Goal: Information Seeking & Learning: Learn about a topic

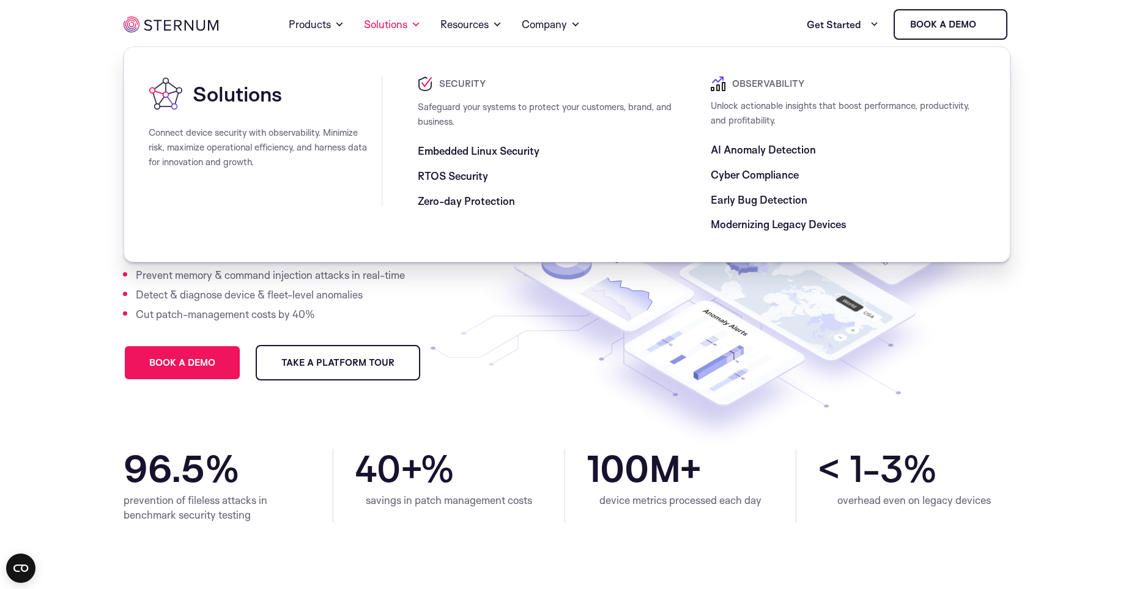
click at [456, 179] on span "RTOS Security" at bounding box center [453, 176] width 70 height 15
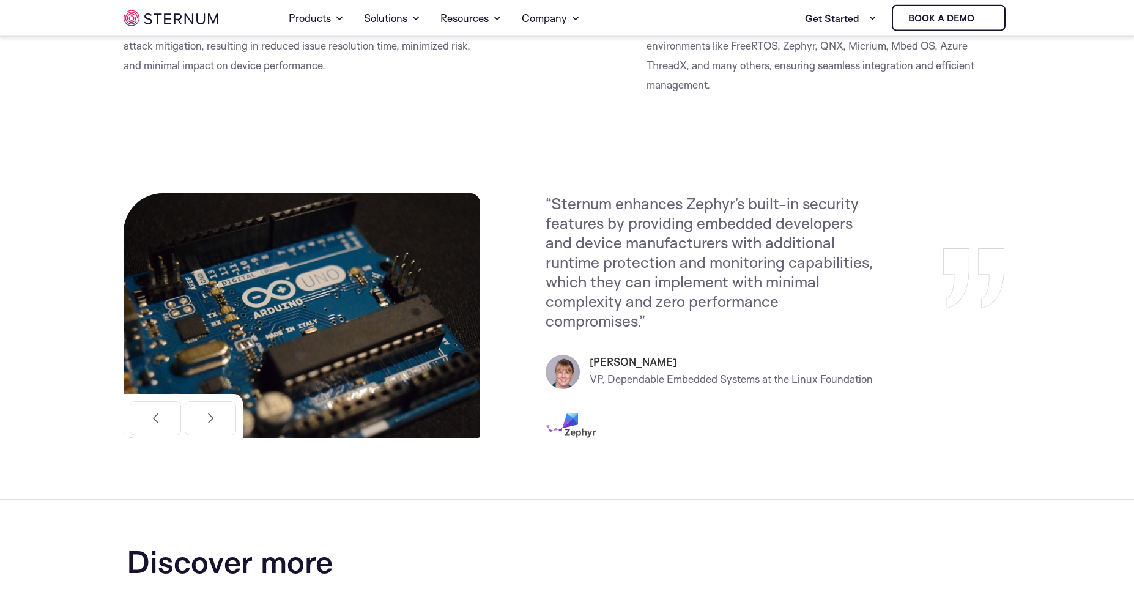
scroll to position [1426, 0]
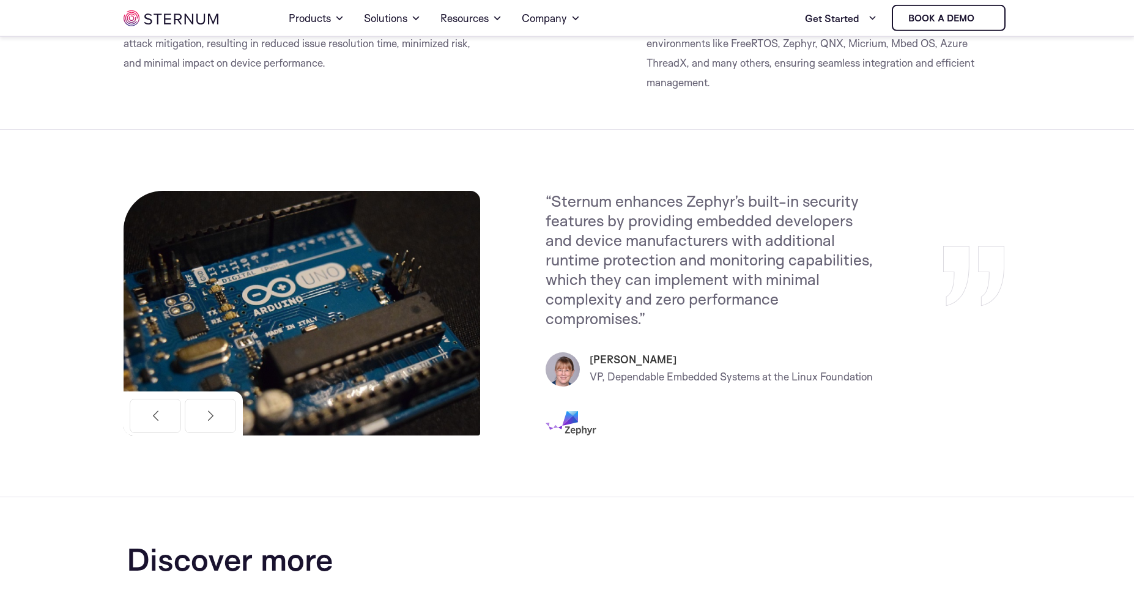
click at [480, 259] on img at bounding box center [302, 313] width 357 height 245
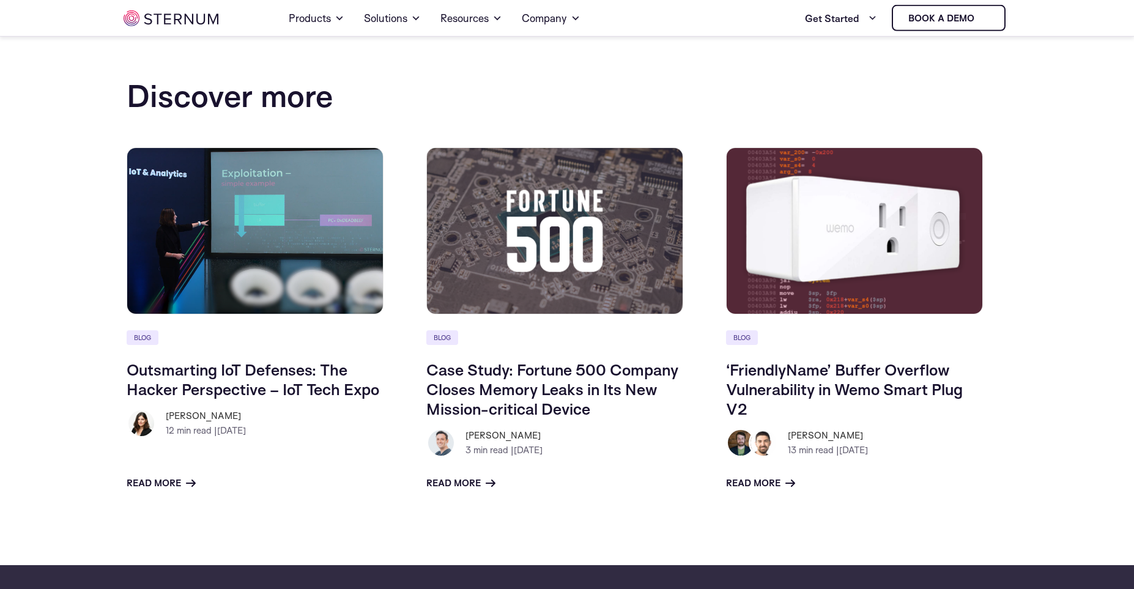
scroll to position [1890, 0]
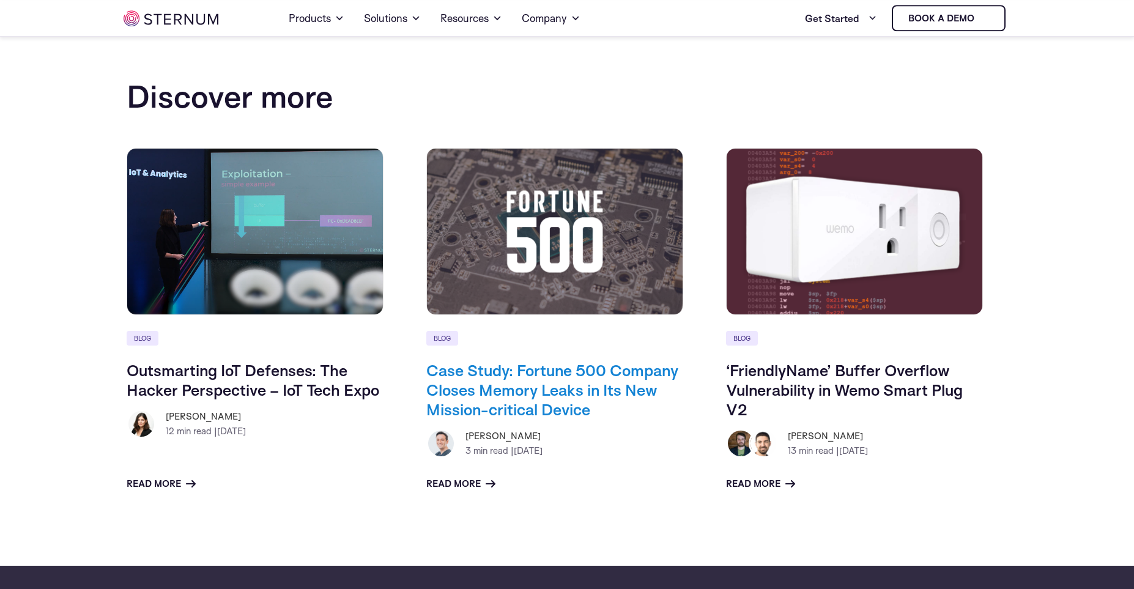
click at [454, 379] on link "Case Study: Fortune 500 Company Closes Memory Leaks in Its New Mission-critical…" at bounding box center [552, 389] width 252 height 59
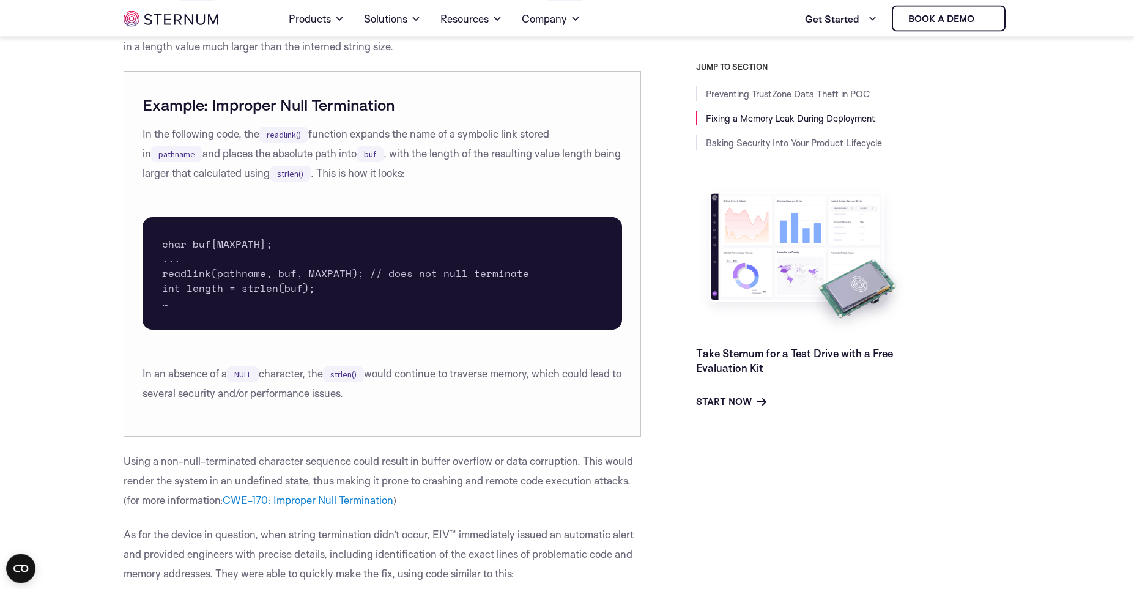
scroll to position [1595, 0]
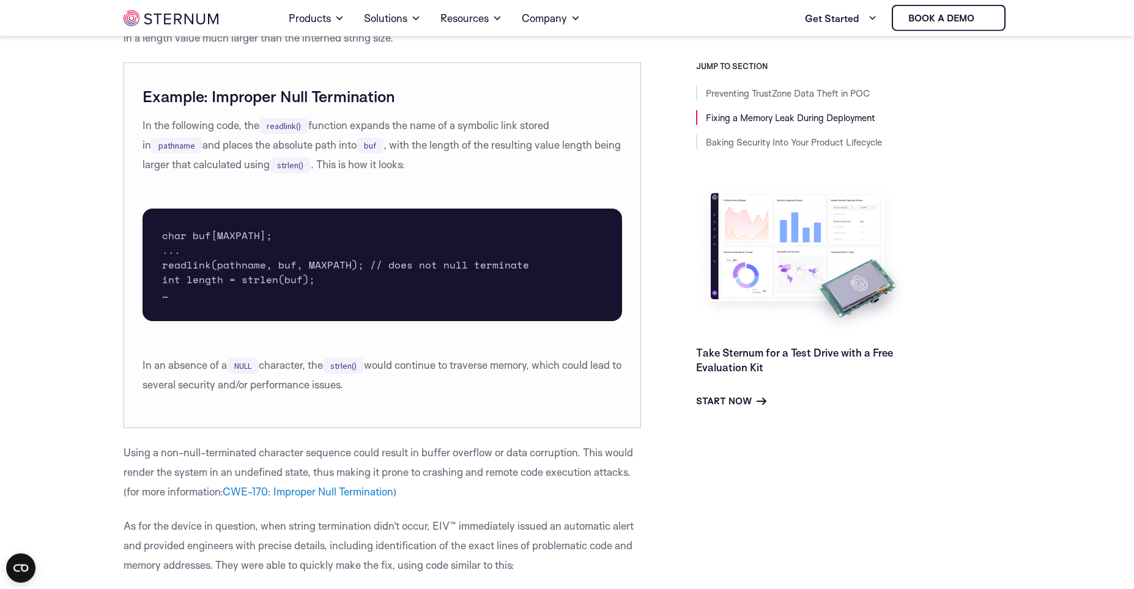
click at [454, 379] on p "In an absence of a NULL character, the strlen() would continue to traverse memo…" at bounding box center [383, 375] width 480 height 39
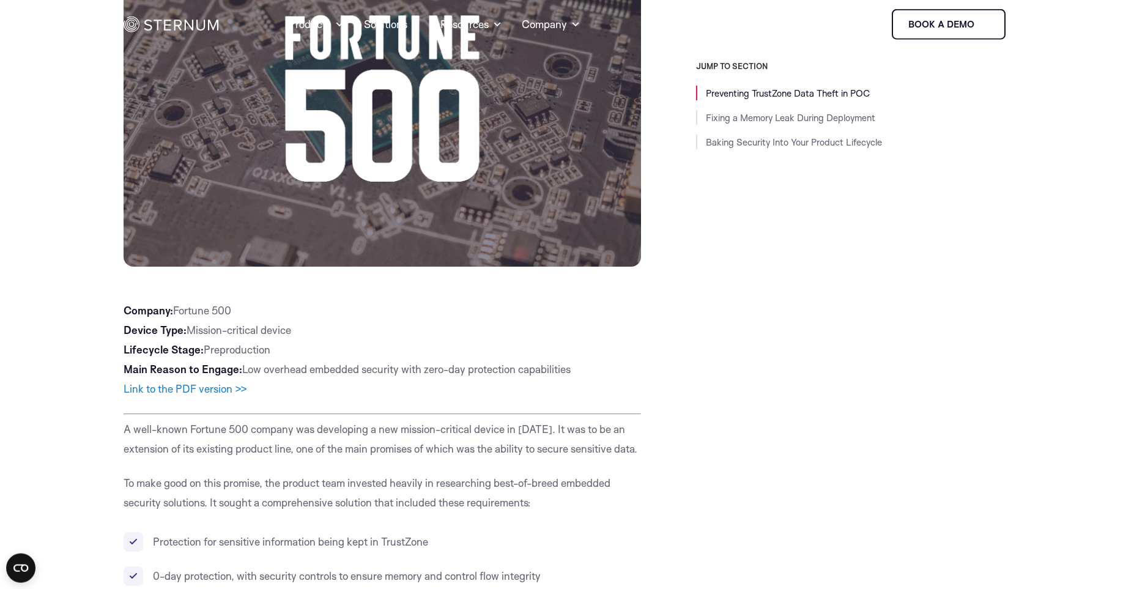
scroll to position [0, 0]
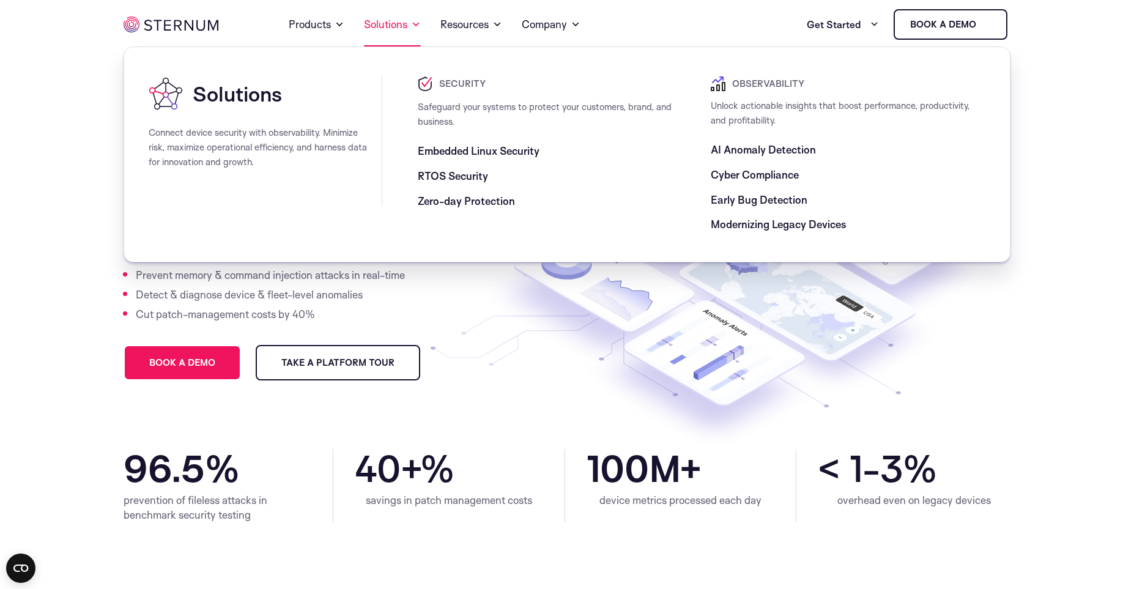
click at [386, 25] on link "Solutions" at bounding box center [392, 24] width 57 height 44
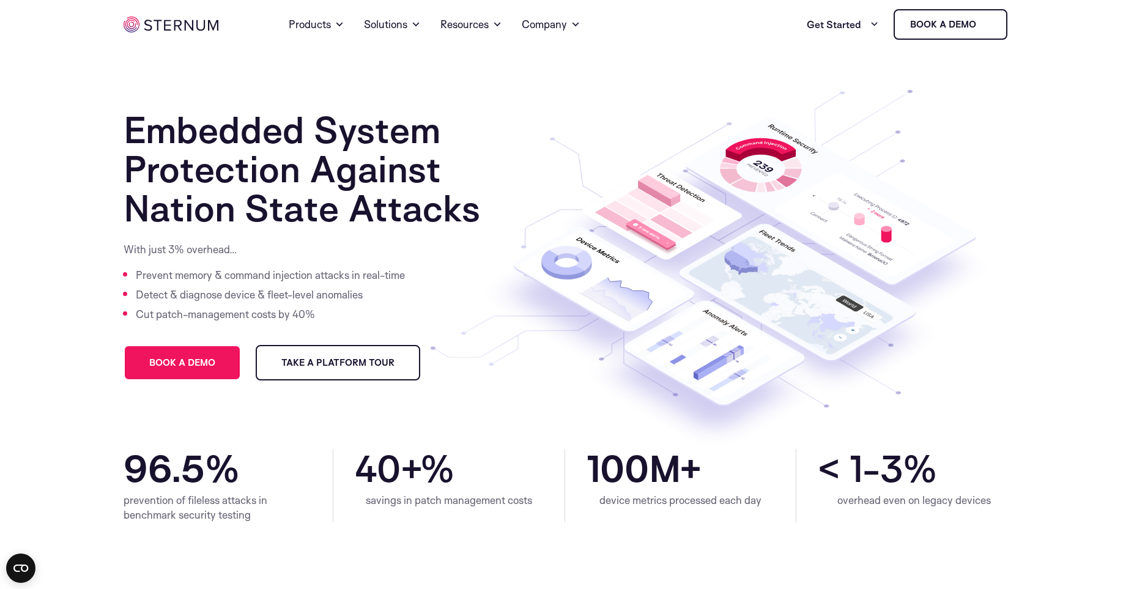
click at [61, 287] on section "Embedded System Protection Against Nation State Attacks With just 3% overhead… …" at bounding box center [567, 249] width 1134 height 400
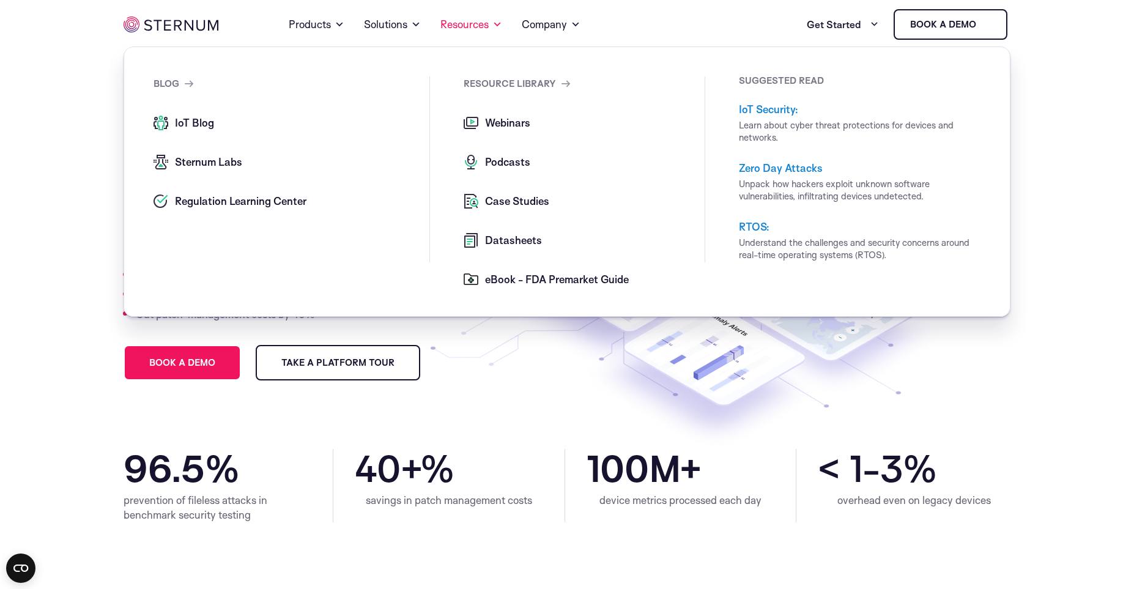
click at [214, 129] on link "IoT Blog" at bounding box center [292, 123] width 276 height 15
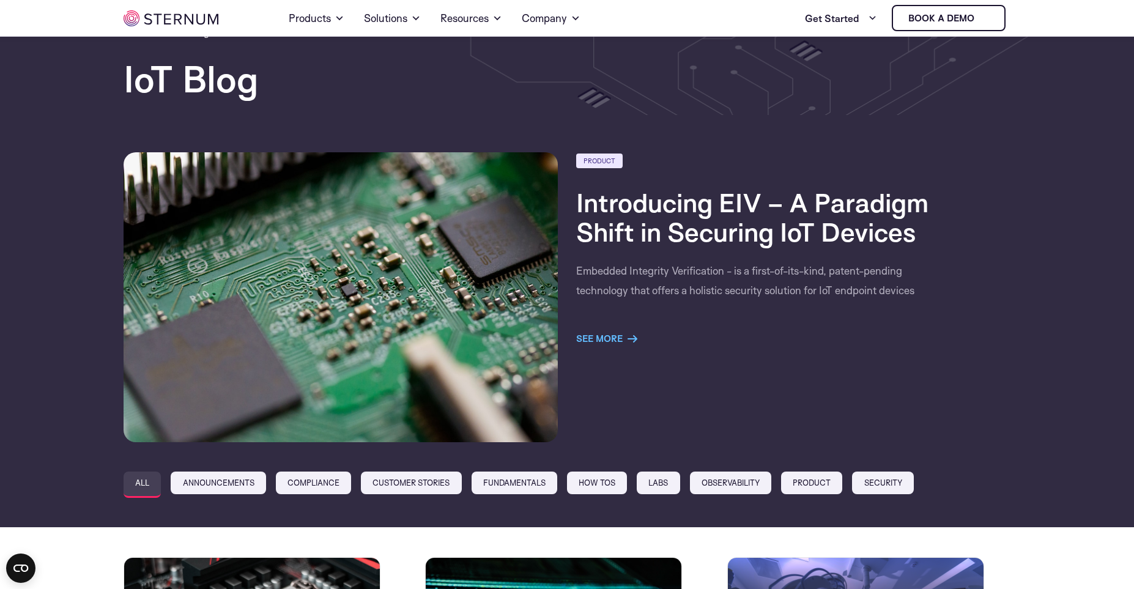
scroll to position [31, 0]
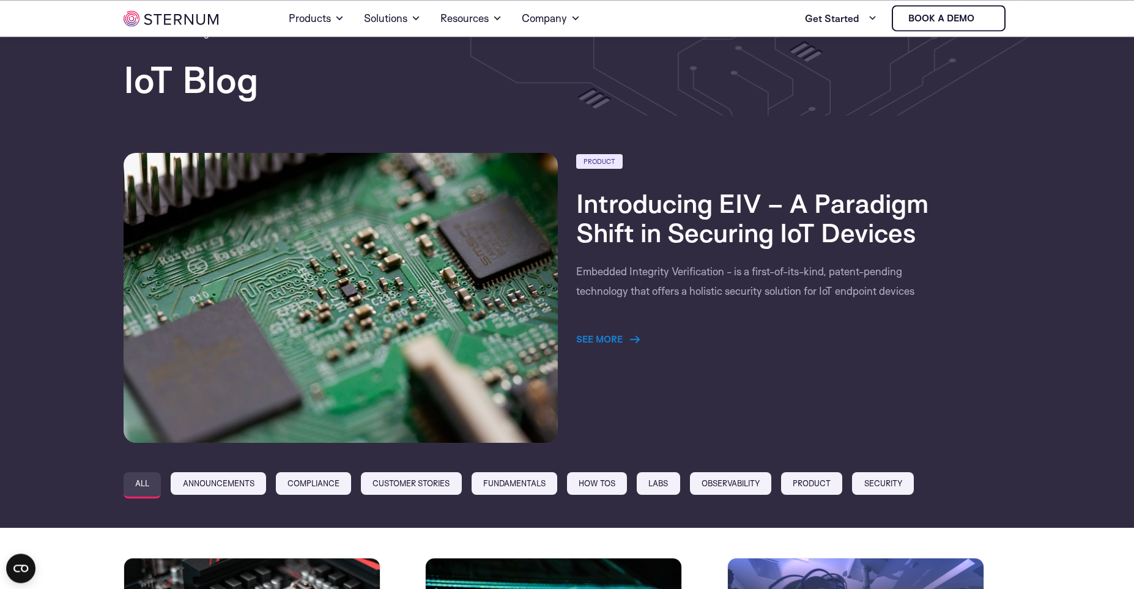
click at [600, 335] on link "See more" at bounding box center [608, 339] width 64 height 15
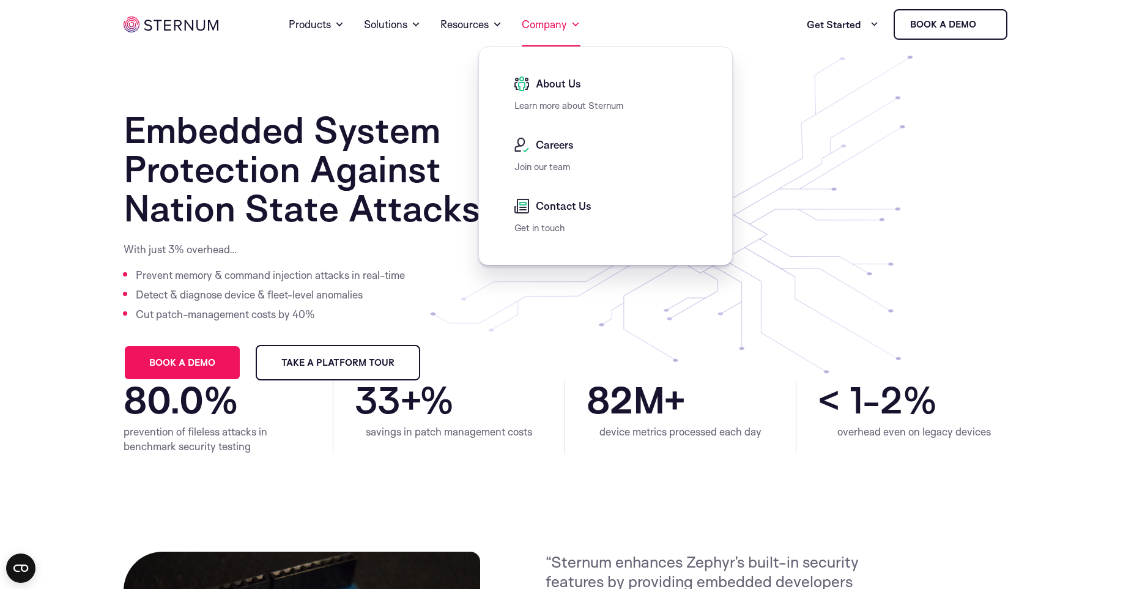
click at [557, 23] on link "Company" at bounding box center [551, 24] width 59 height 44
